Goal: Task Accomplishment & Management: Manage account settings

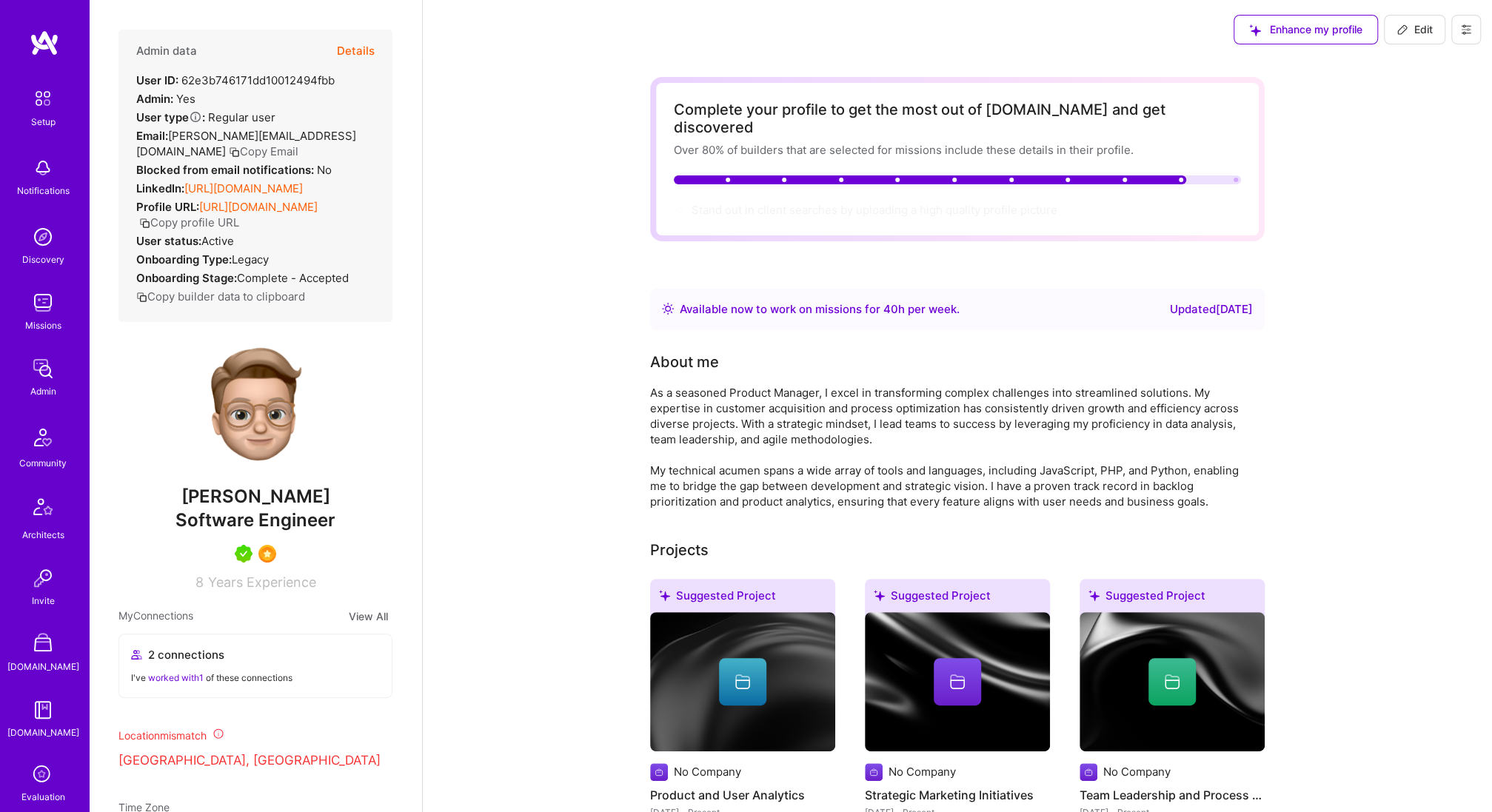
click at [283, 90] on div "Admin data Details User ID: 62e3b746171dd10012494fbb Admin: Yes User type Regul…" at bounding box center [255, 176] width 274 height 292
click at [278, 82] on div "User ID: 62e3b746171dd10012494fbb" at bounding box center [235, 81] width 198 height 16
copy div "62e3b746171dd10012494fbb"
click at [44, 181] on img at bounding box center [43, 168] width 30 height 30
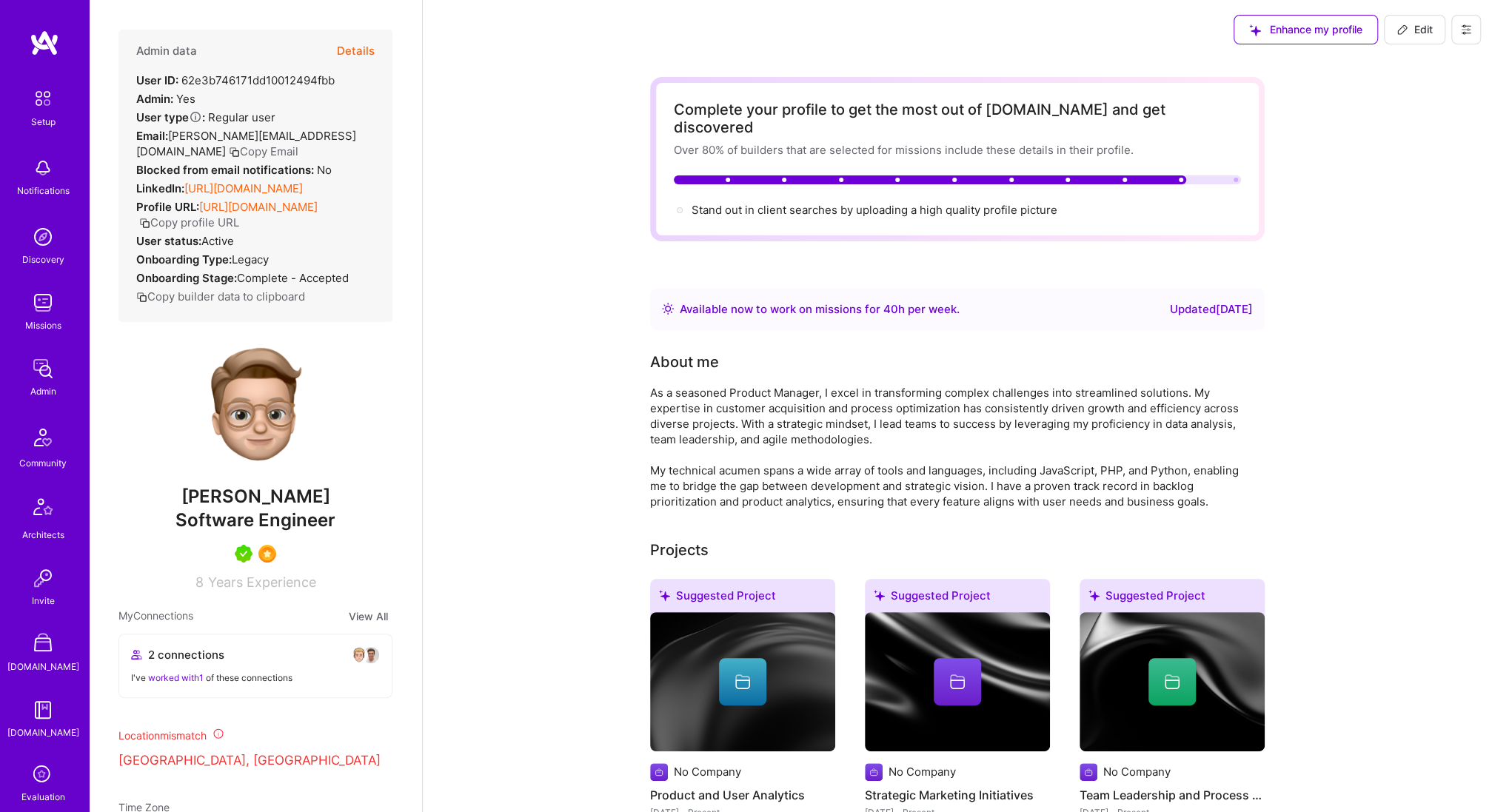
click at [48, 180] on img at bounding box center [43, 168] width 30 height 30
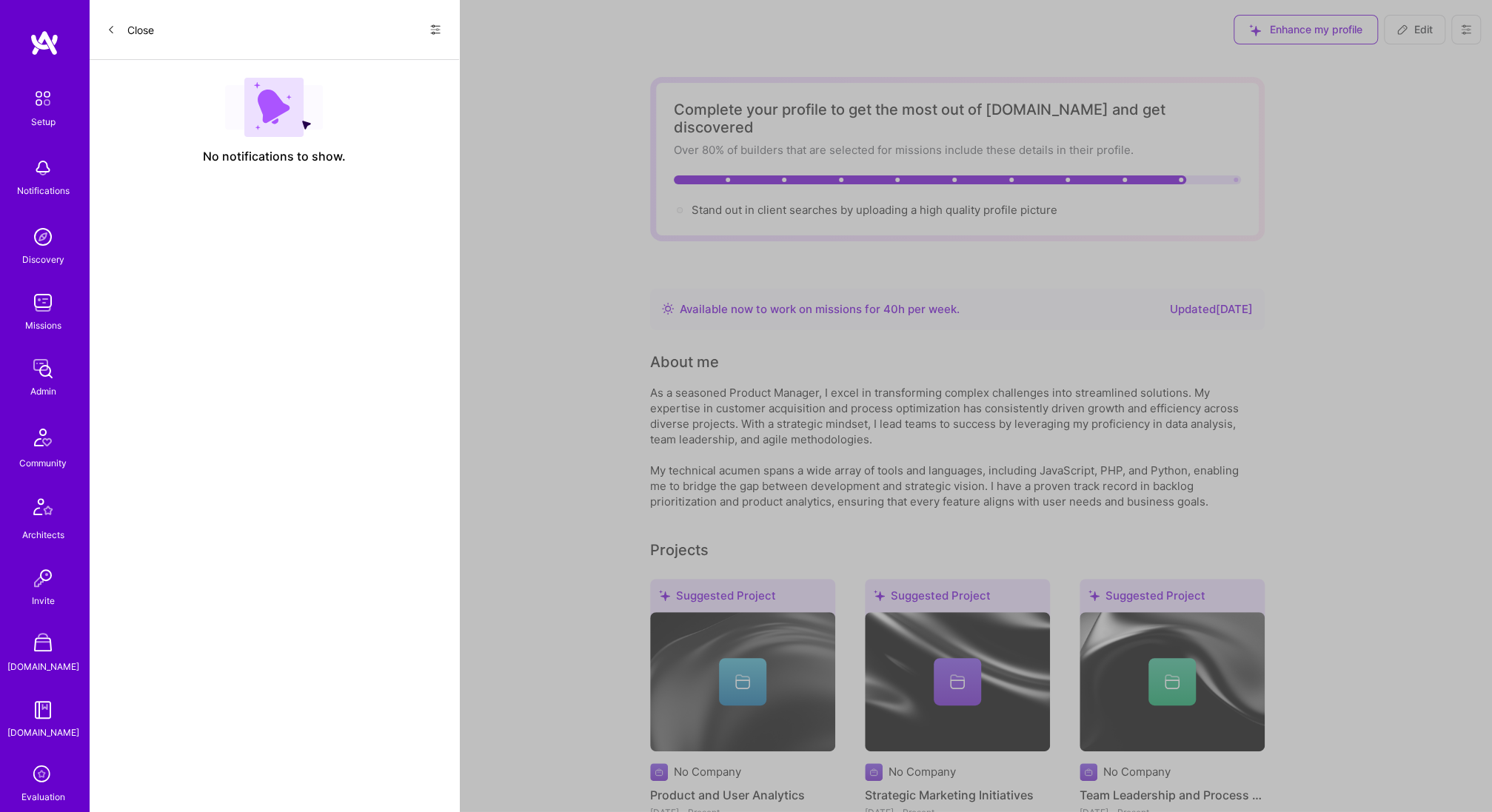
click at [434, 24] on icon at bounding box center [435, 29] width 12 height 12
click at [374, 60] on span "Show all notifications" at bounding box center [331, 60] width 103 height 15
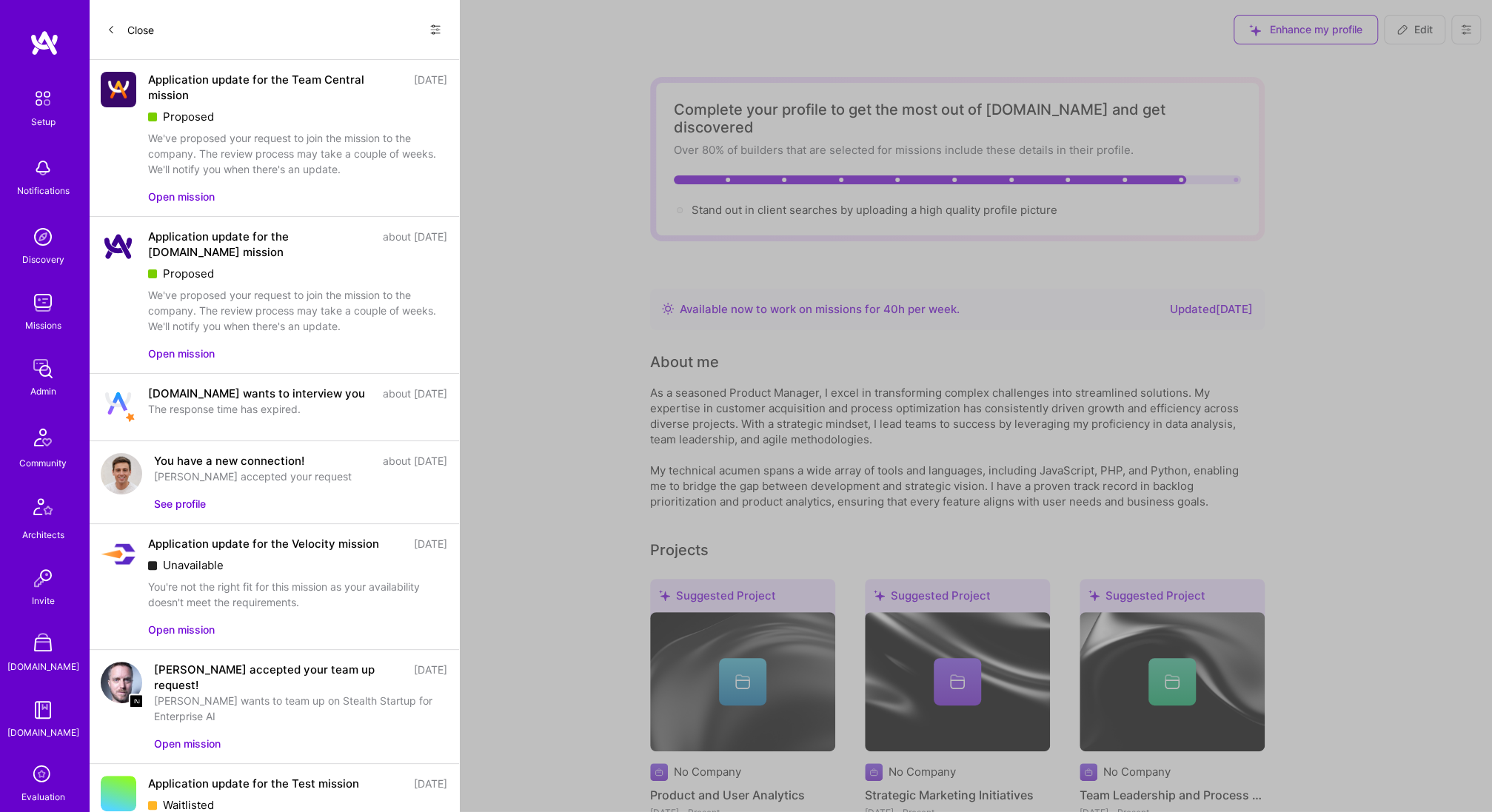
scroll to position [254, 0]
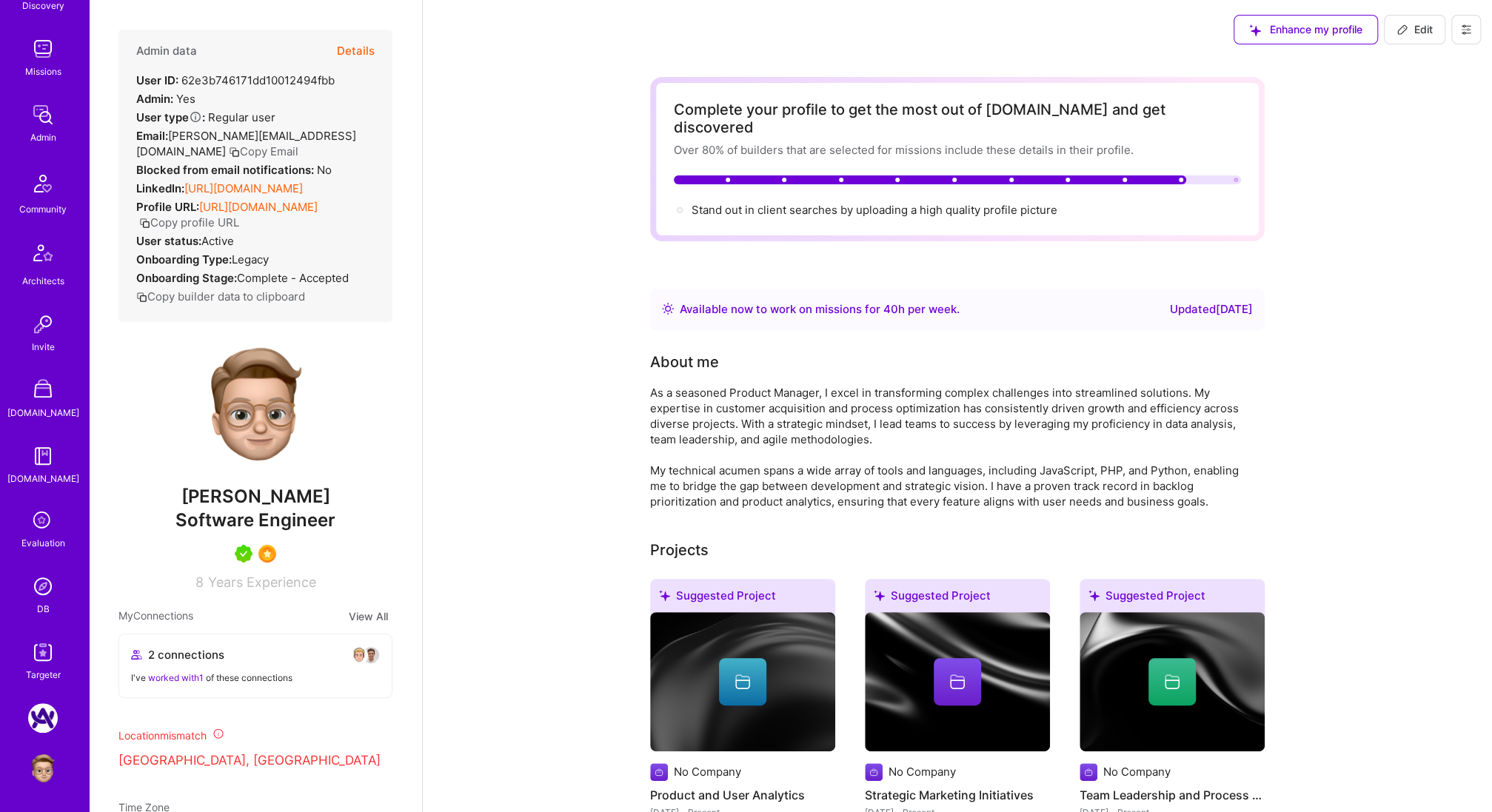
click at [48, 592] on img at bounding box center [43, 586] width 30 height 30
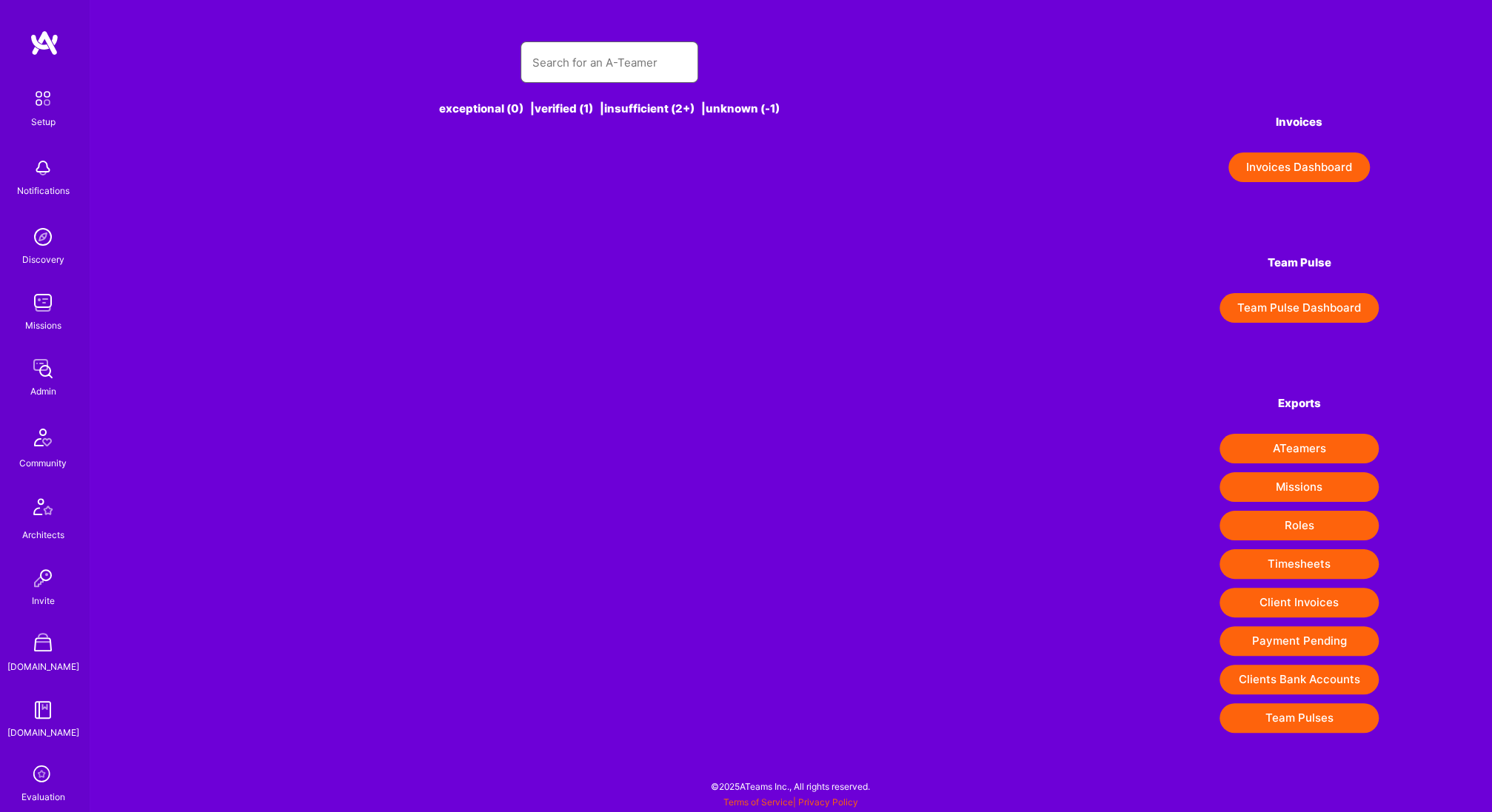
click at [602, 61] on input "text" at bounding box center [609, 63] width 154 height 38
type input "[PERSON_NAME]"
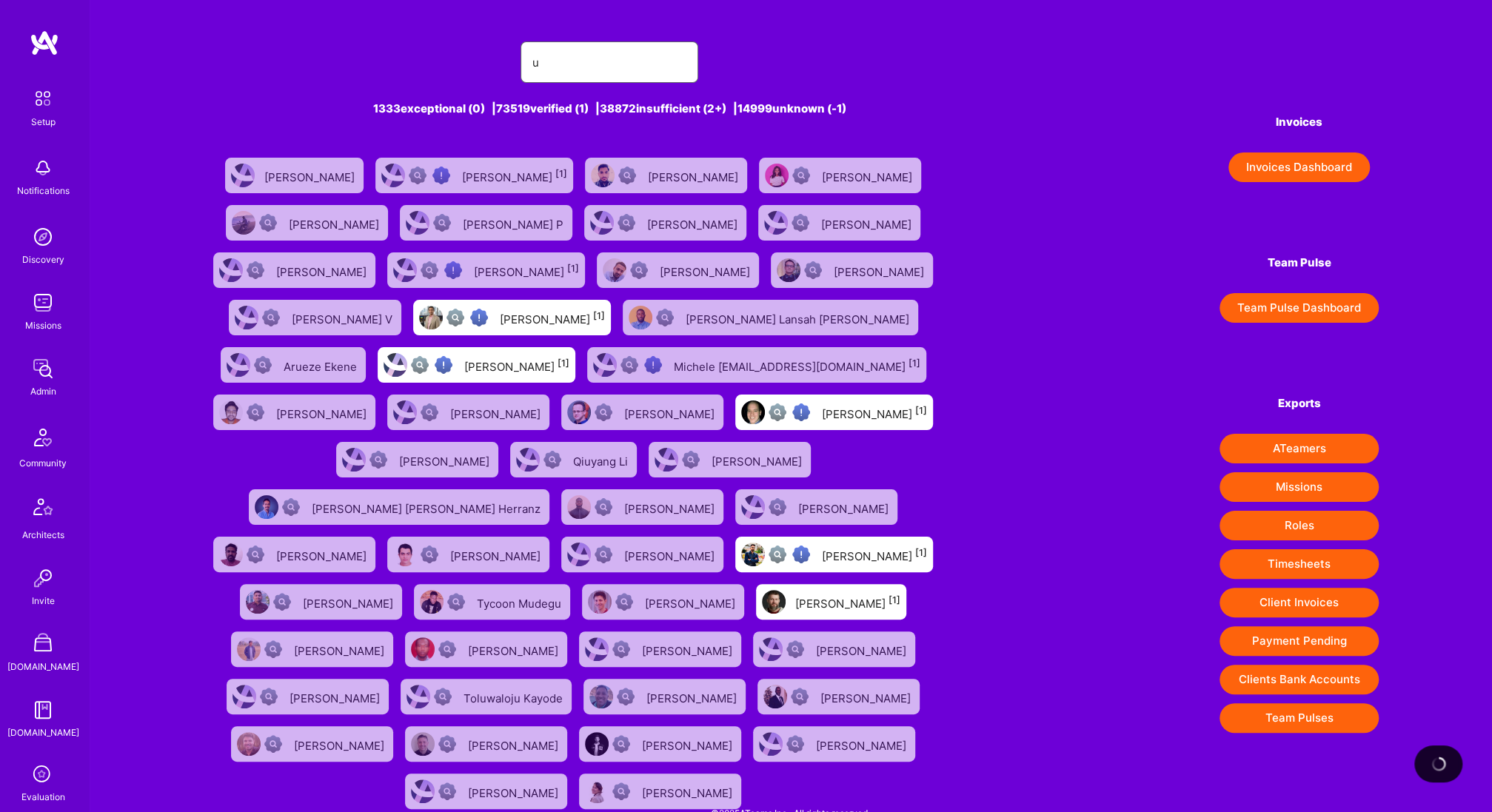
type input "ut"
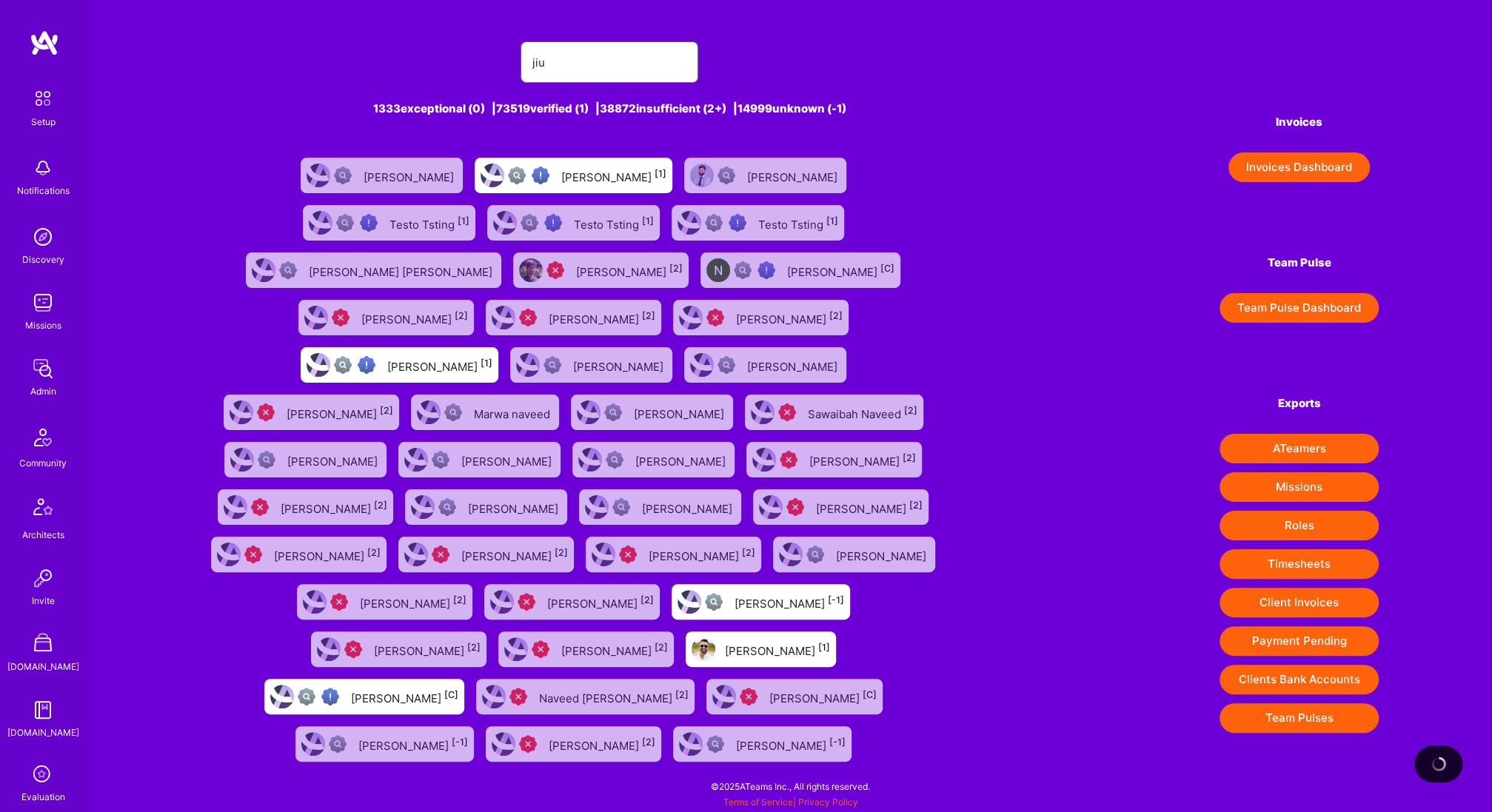
type input "jiun"
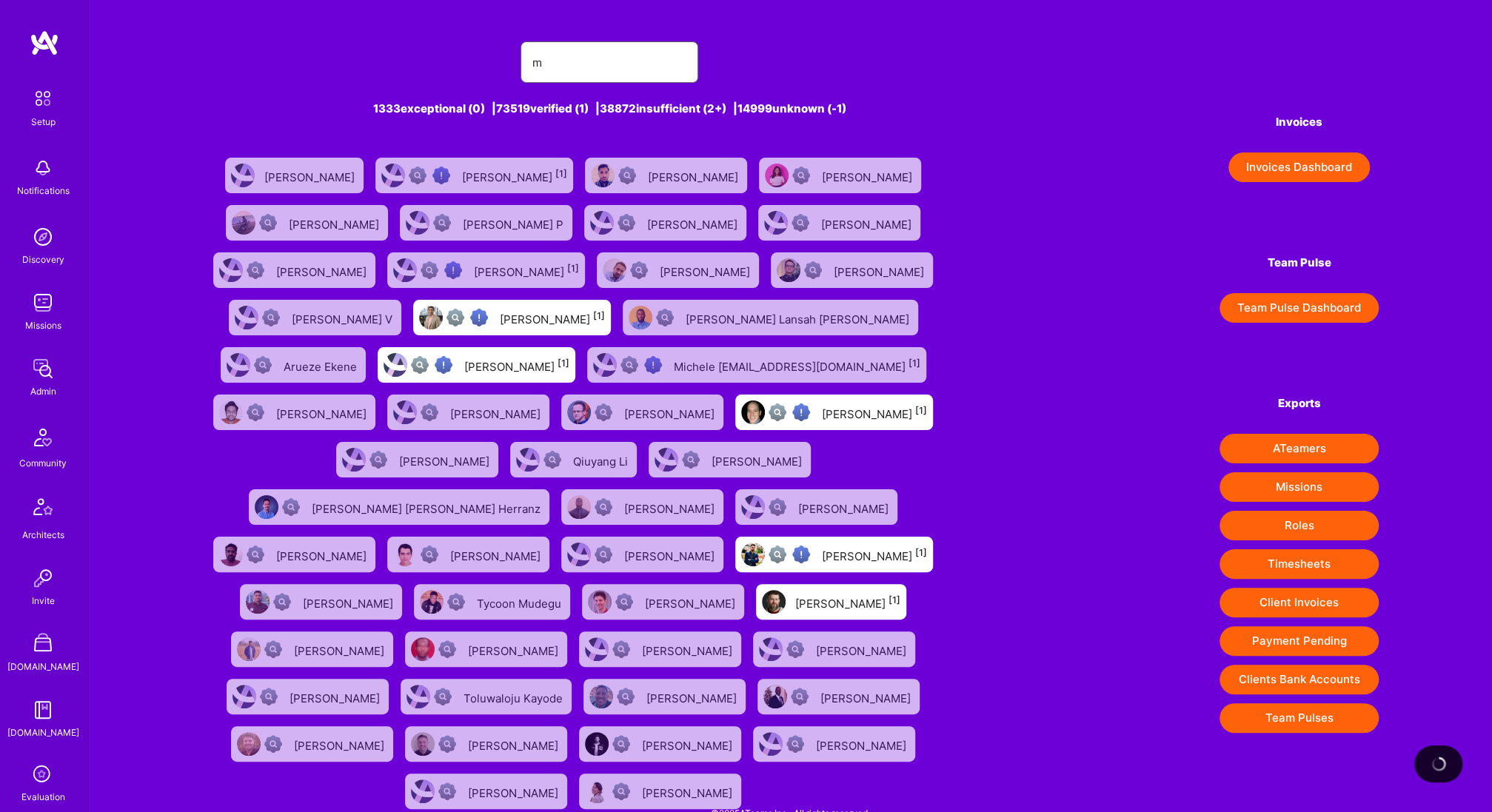
type input "m"
type input "j"
type input "im ca"
type input "m"
type input "ut"
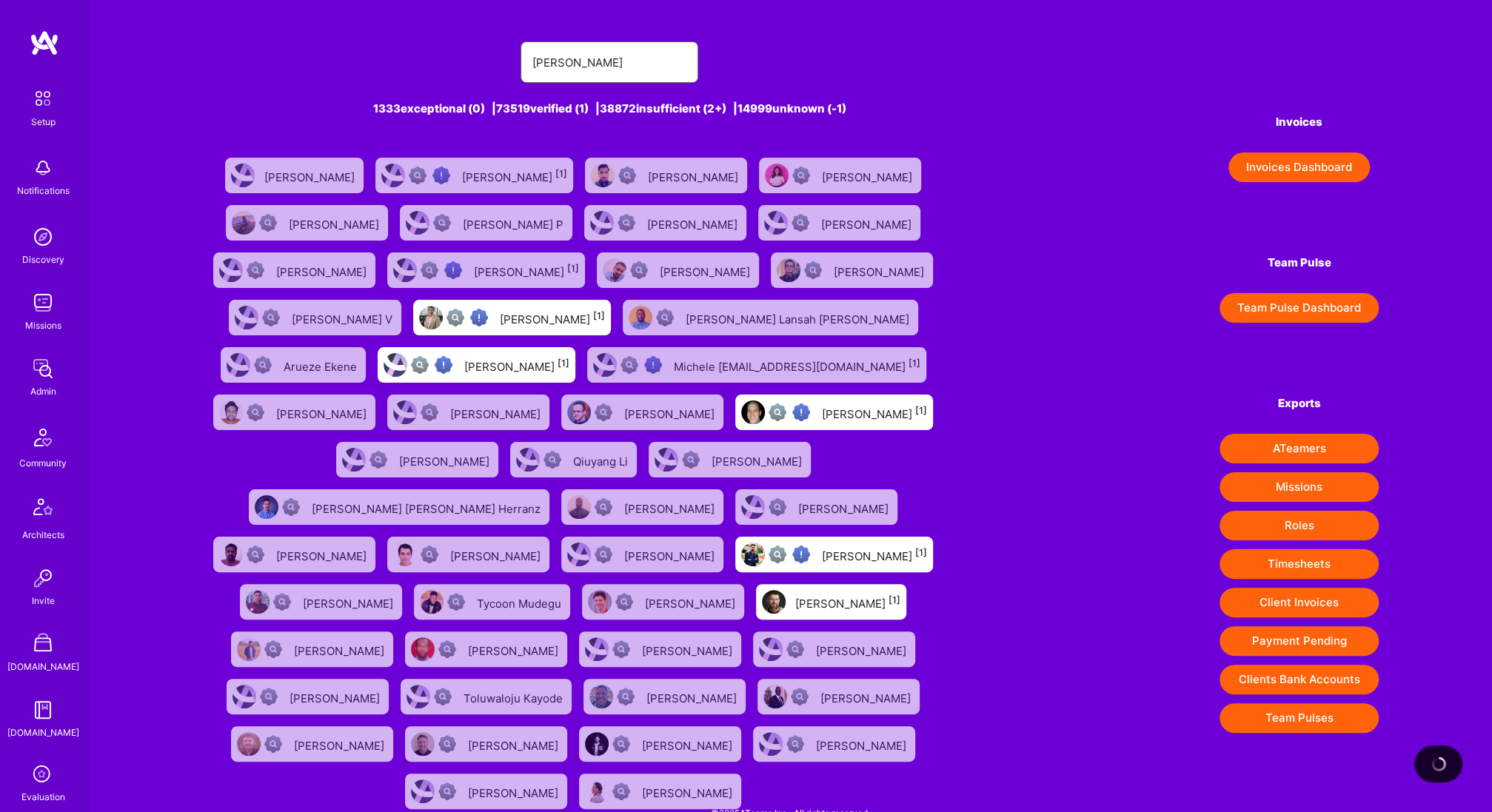
type input "[PERSON_NAME] ca"
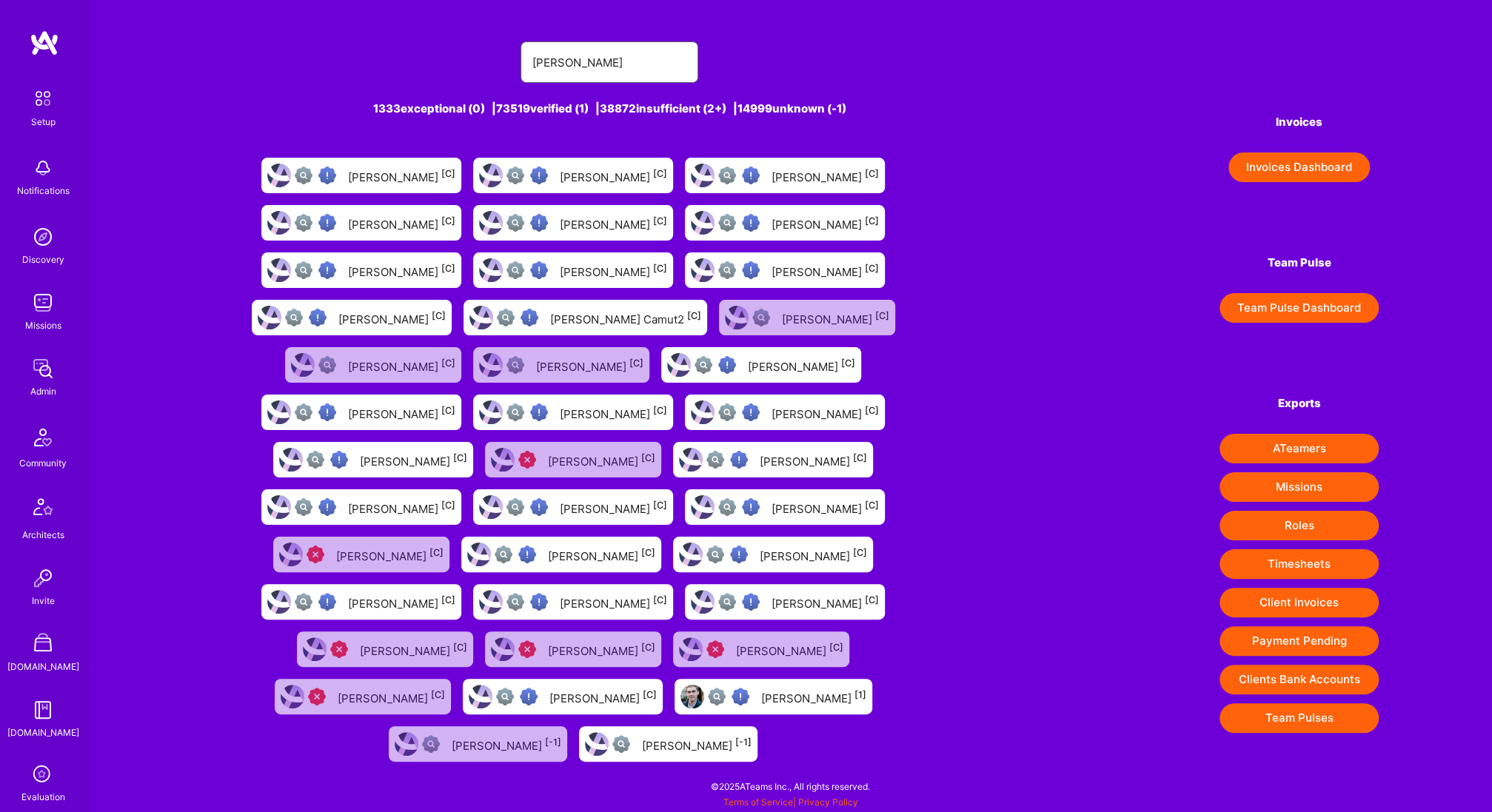
type input "[PERSON_NAME]"
click at [849, 687] on div "[PERSON_NAME] [1]" at bounding box center [814, 696] width 105 height 20
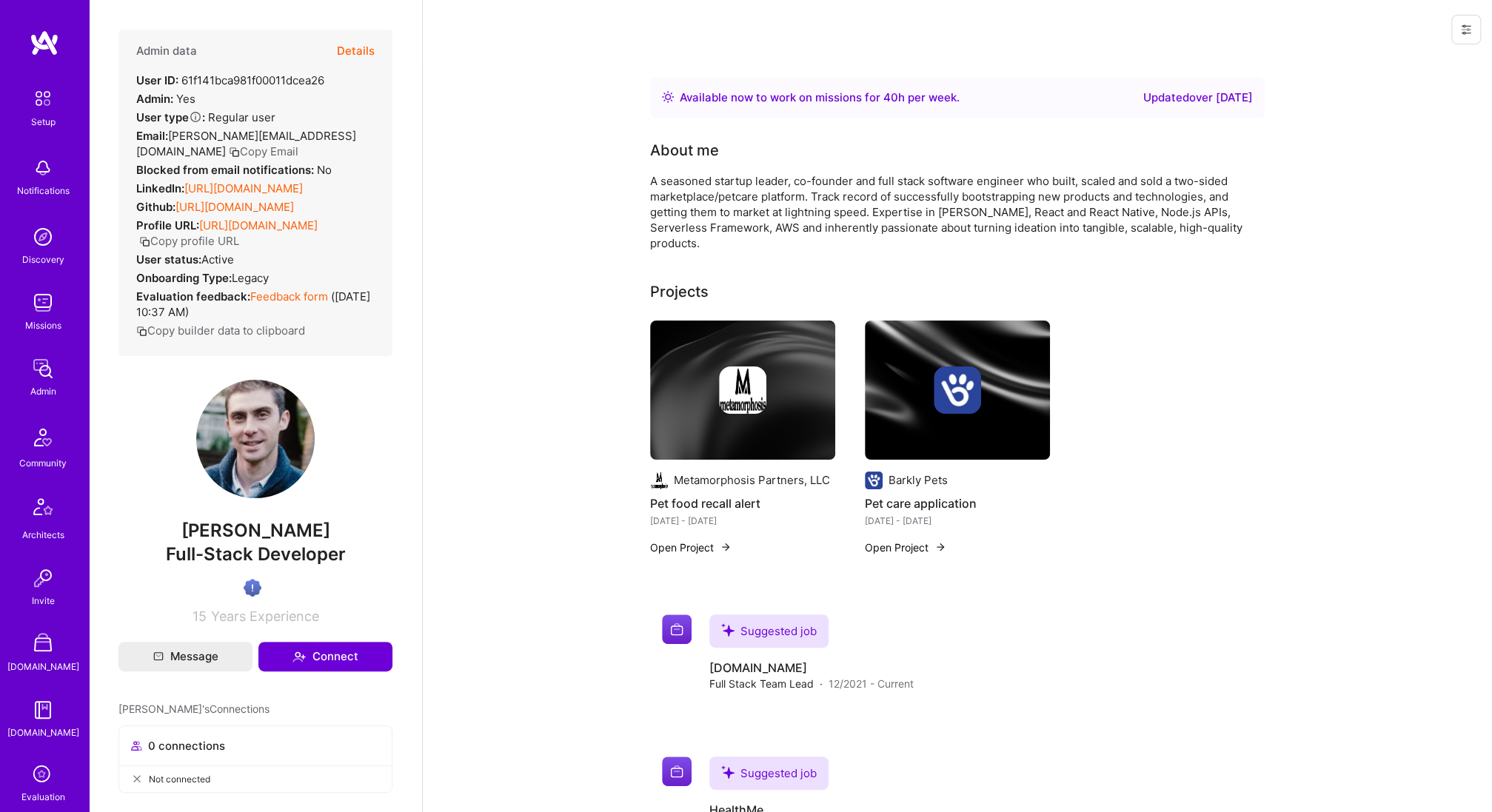
click at [1467, 29] on icon at bounding box center [1465, 29] width 12 height 12
click at [1407, 57] on button "Login as [PERSON_NAME]" at bounding box center [1402, 63] width 156 height 38
